Goal: Task Accomplishment & Management: Manage account settings

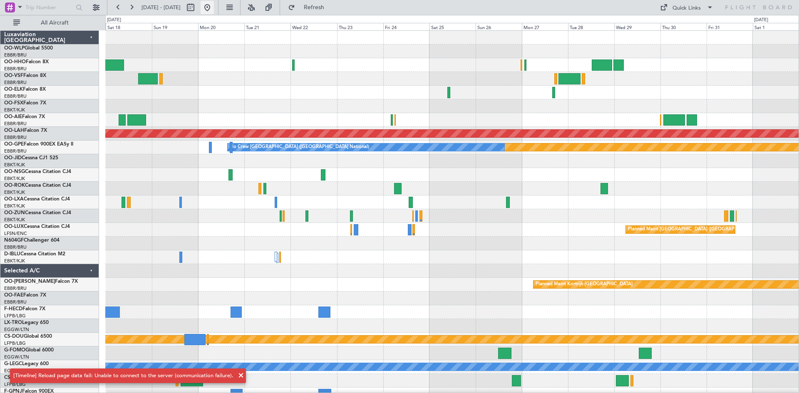
click at [214, 6] on button at bounding box center [207, 7] width 13 height 13
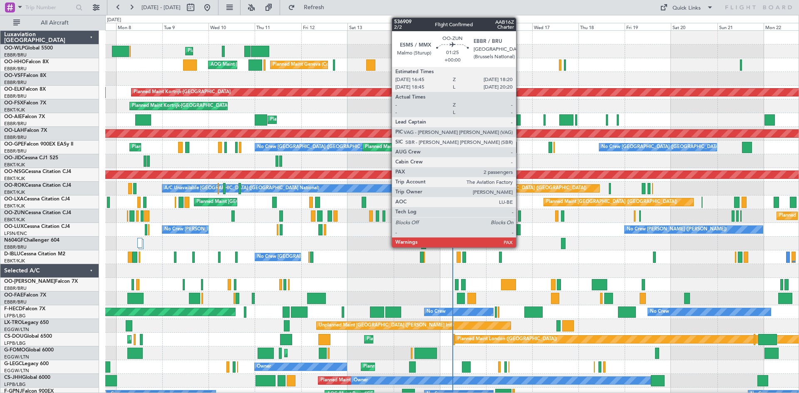
click at [520, 216] on div at bounding box center [519, 216] width 3 height 11
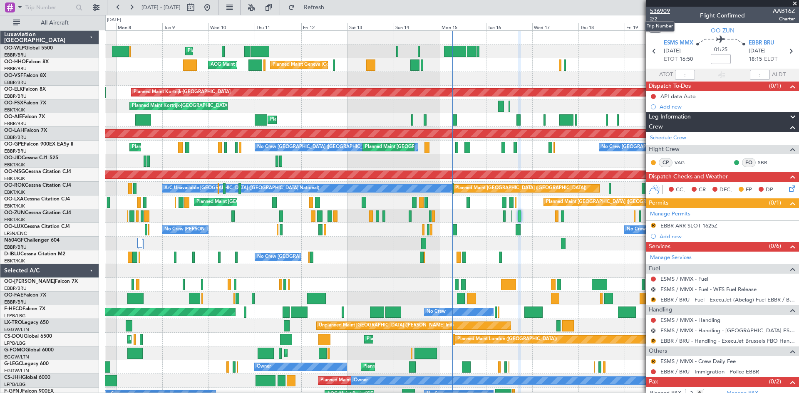
click at [665, 7] on span "536909" at bounding box center [660, 11] width 20 height 9
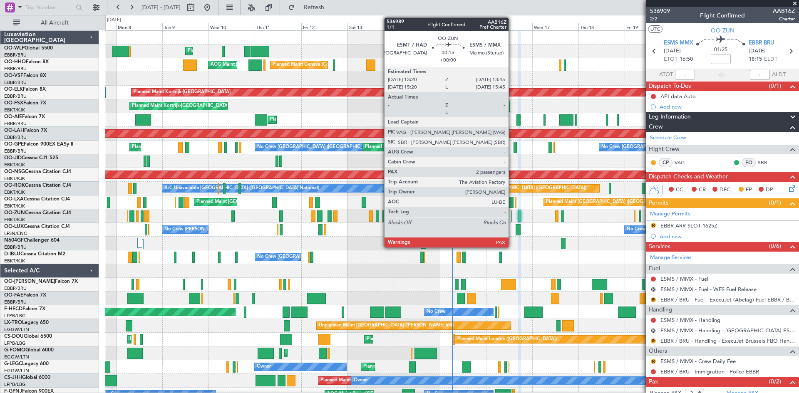
click at [512, 215] on div at bounding box center [511, 216] width 1 height 11
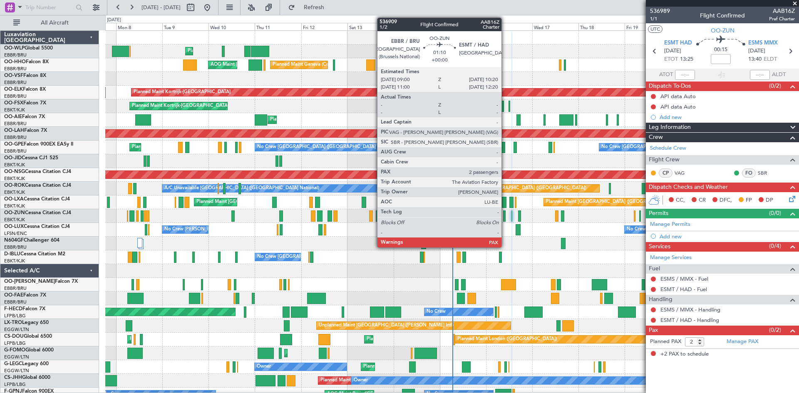
click at [505, 218] on div at bounding box center [504, 216] width 3 height 11
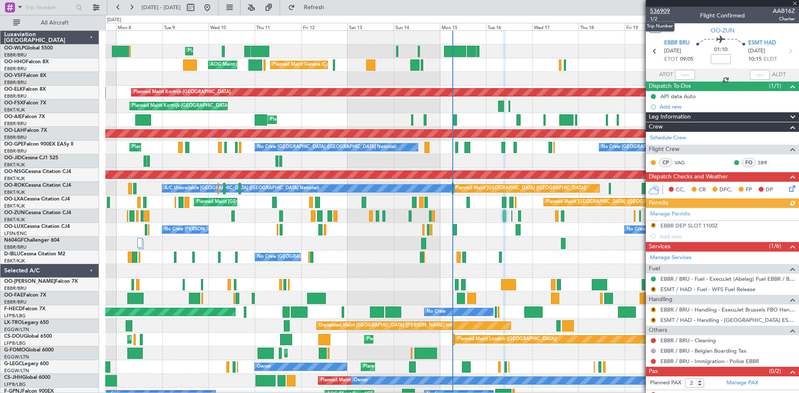
click at [666, 11] on span "536909" at bounding box center [660, 11] width 20 height 9
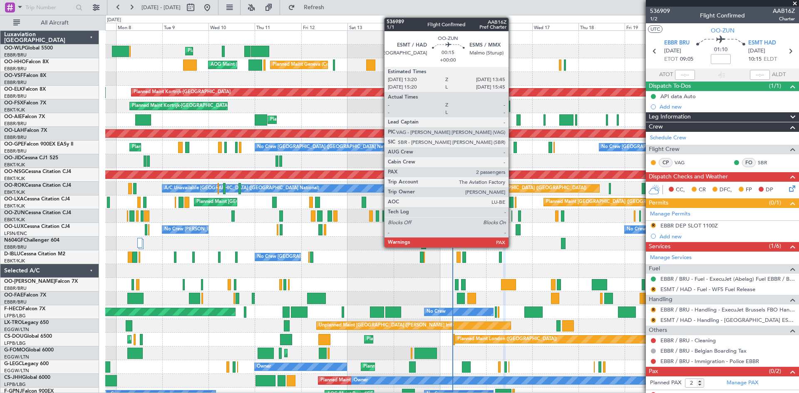
click at [512, 214] on div at bounding box center [511, 216] width 1 height 11
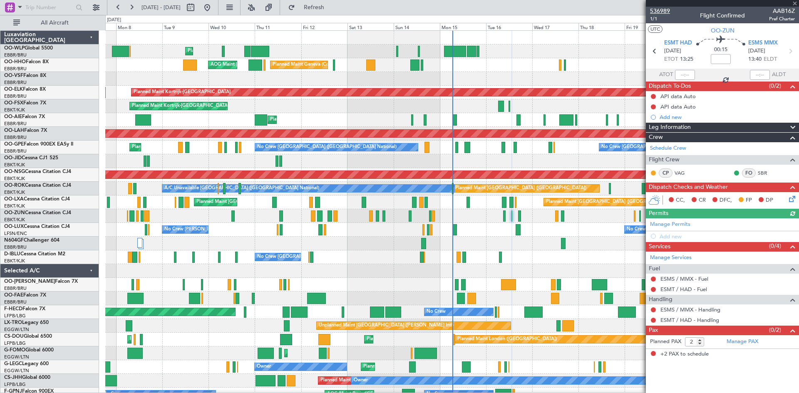
click at [653, 11] on span "536989" at bounding box center [660, 11] width 20 height 9
click at [332, 10] on span "Refresh" at bounding box center [314, 8] width 35 height 6
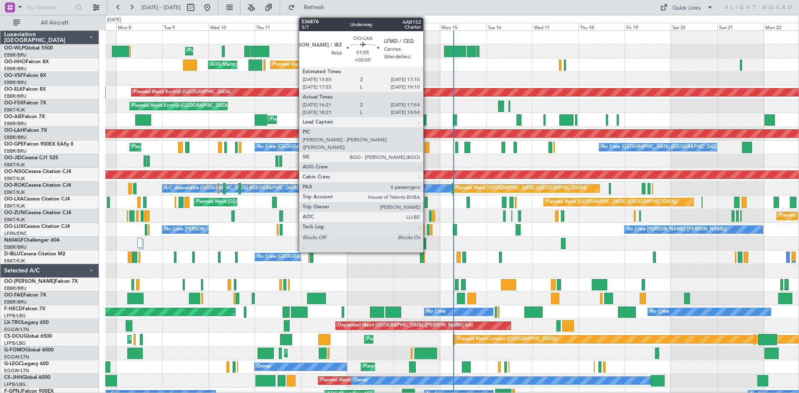
click at [427, 204] on div at bounding box center [425, 202] width 3 height 11
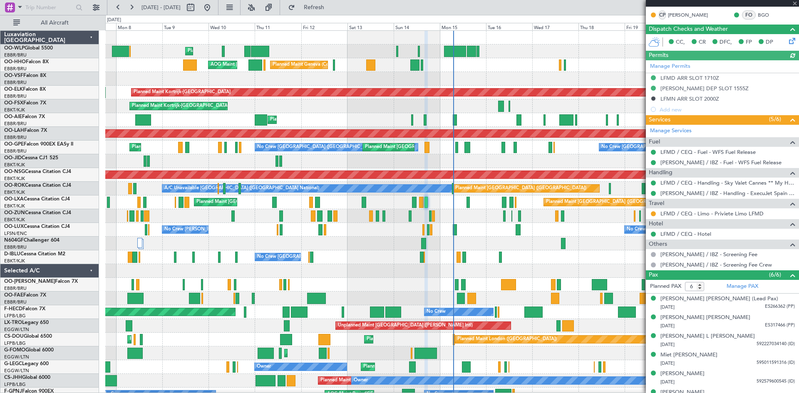
scroll to position [212, 0]
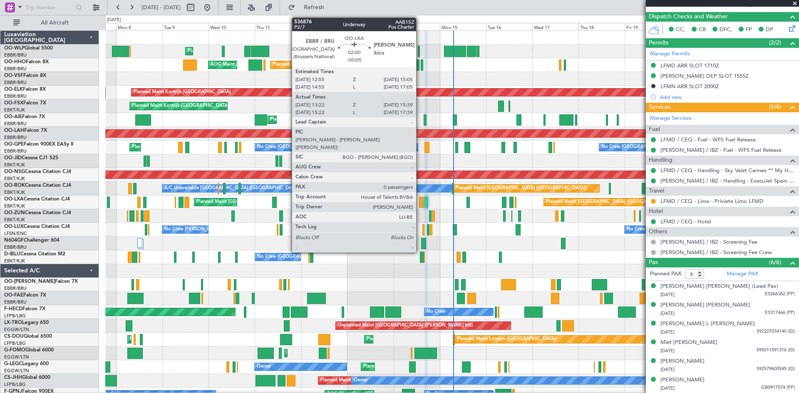
click at [420, 204] on div at bounding box center [421, 202] width 5 height 11
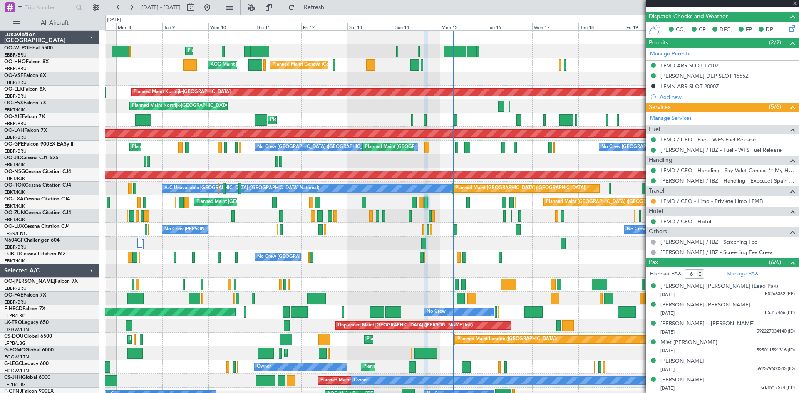
type input "-00:05"
type input "13:27"
type input "15:34"
type input "0"
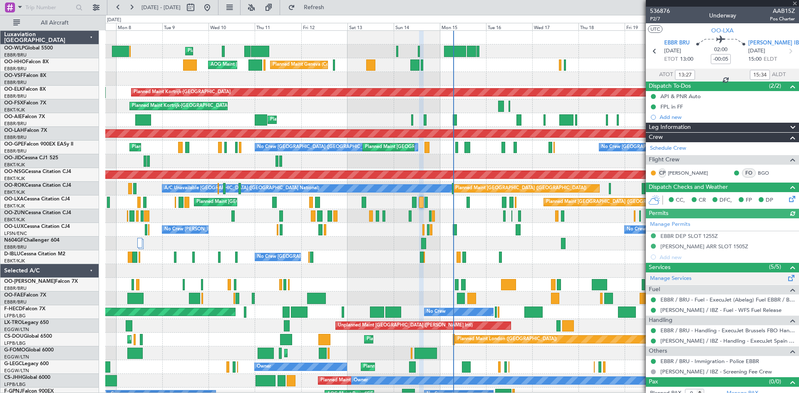
scroll to position [7, 0]
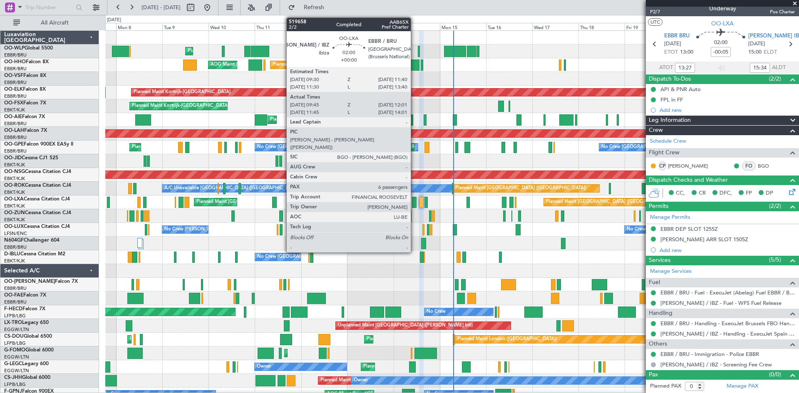
click at [414, 203] on div at bounding box center [414, 202] width 5 height 11
type input "09:50"
type input "11:56"
type input "6"
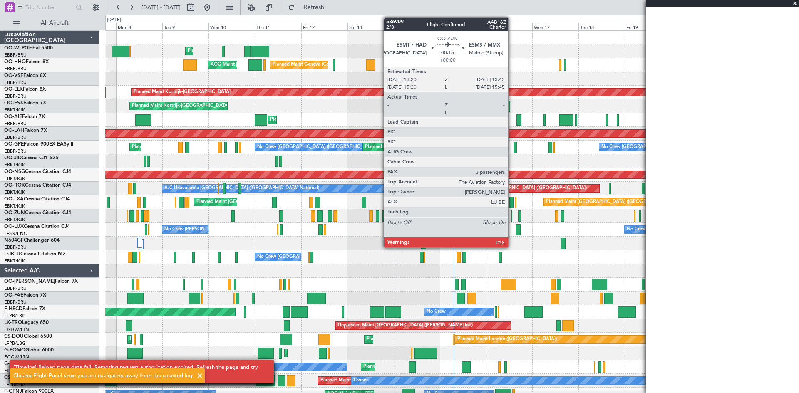
scroll to position [0, 0]
